Goal: Transaction & Acquisition: Purchase product/service

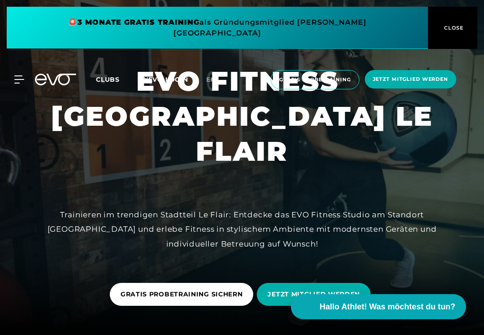
click at [21, 76] on icon at bounding box center [18, 79] width 9 height 7
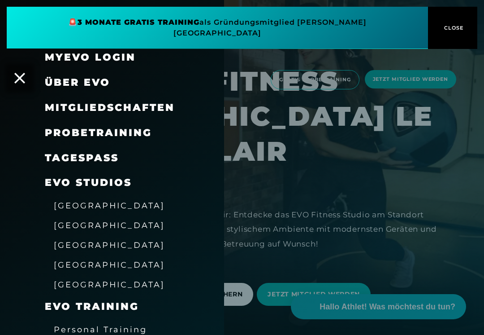
click at [60, 111] on span "Mitgliedschaften" at bounding box center [110, 107] width 130 height 12
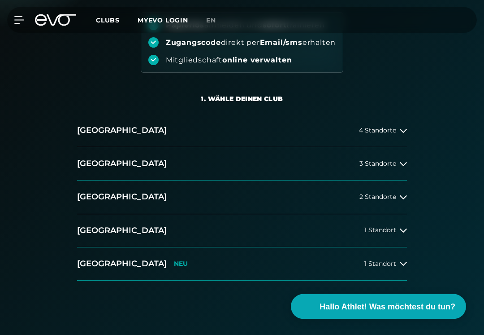
scroll to position [117, 0]
click at [399, 201] on button "Düsseldorf 2 Standorte" at bounding box center [242, 196] width 330 height 33
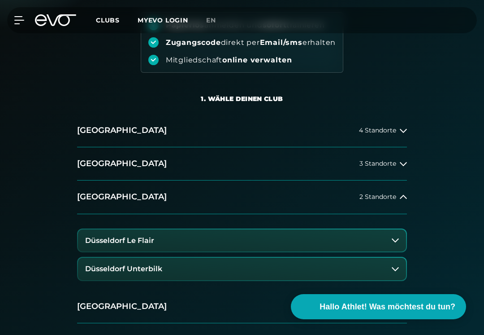
click at [389, 242] on button "Düsseldorf Le Flair" at bounding box center [242, 240] width 328 height 22
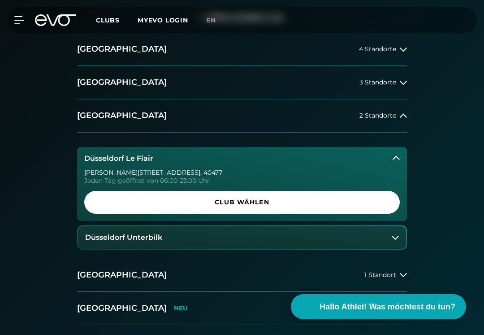
scroll to position [196, 0]
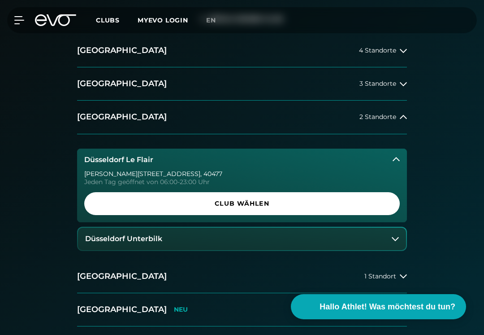
click at [367, 208] on span "Club wählen" at bounding box center [242, 203] width 316 height 23
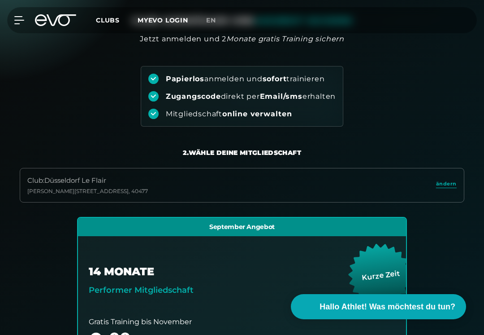
scroll to position [0, 0]
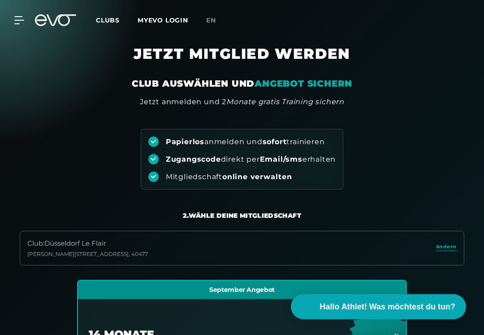
click at [446, 258] on div "Club : [GEOGRAPHIC_DATA] Le Flair [PERSON_NAME][STREET_ADDRESS]" at bounding box center [242, 248] width 445 height 35
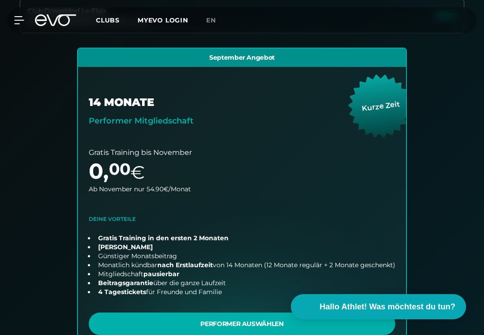
scroll to position [376, 0]
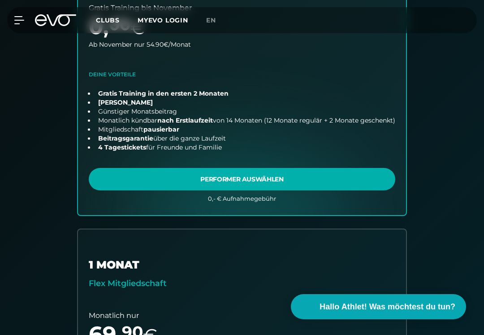
click at [377, 183] on link "choose plan" at bounding box center [242, 59] width 328 height 311
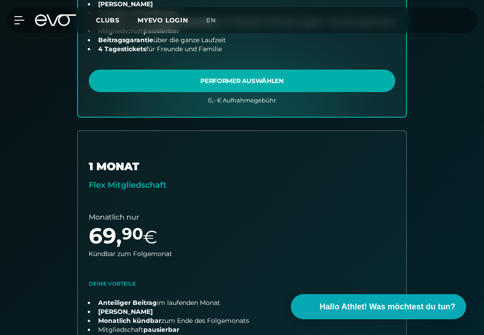
scroll to position [0, 0]
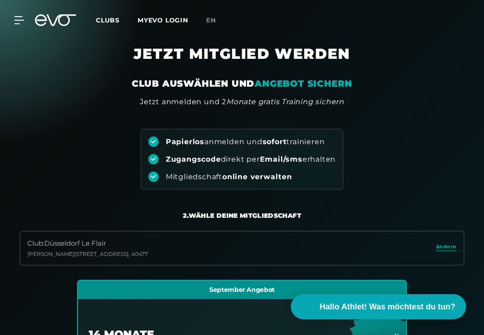
click at [24, 19] on icon at bounding box center [19, 20] width 10 height 8
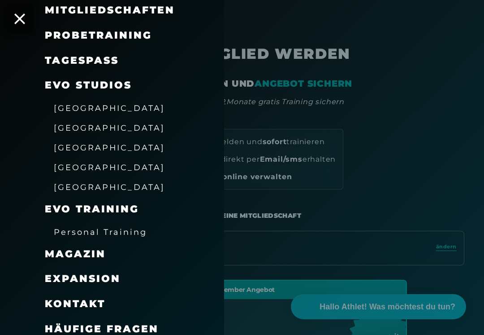
scroll to position [97, 0]
click at [60, 110] on span "[GEOGRAPHIC_DATA]" at bounding box center [109, 107] width 111 height 9
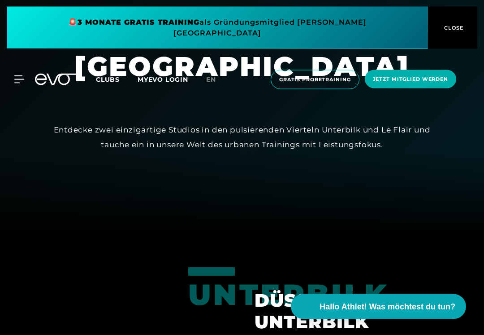
scroll to position [149, 0]
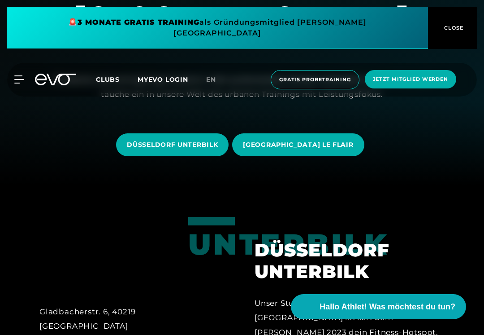
click at [336, 149] on span "[GEOGRAPHIC_DATA] LE FLAIR" at bounding box center [298, 144] width 110 height 9
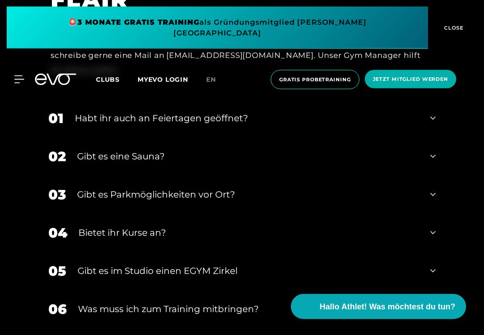
scroll to position [2648, 0]
